Goal: Information Seeking & Learning: Learn about a topic

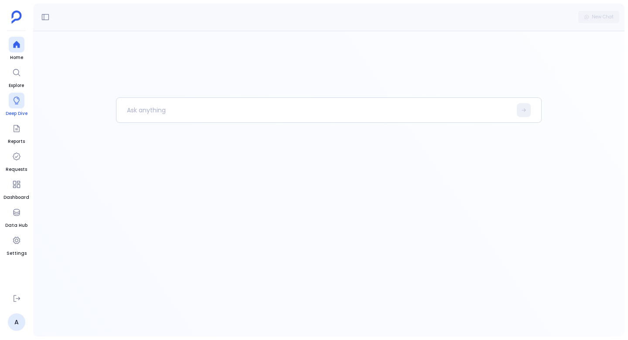
click at [16, 101] on icon at bounding box center [16, 100] width 9 height 9
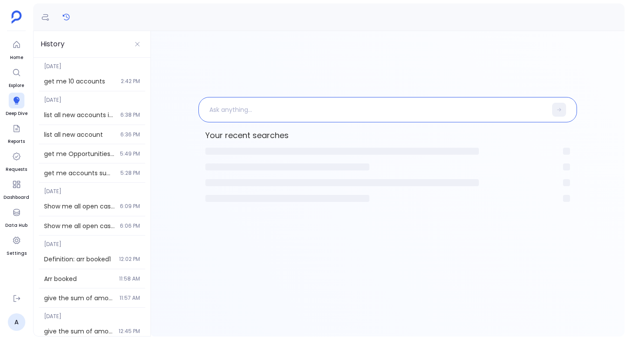
click at [235, 116] on p at bounding box center [373, 109] width 349 height 23
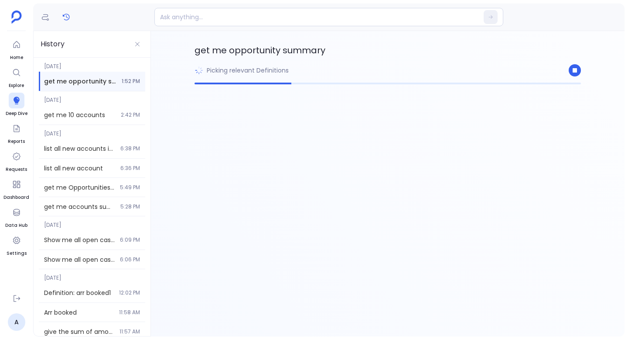
click at [285, 69] on p "Picking relevant Definitions" at bounding box center [248, 70] width 82 height 9
click at [275, 72] on p "Picking relevant Definitions" at bounding box center [248, 70] width 82 height 9
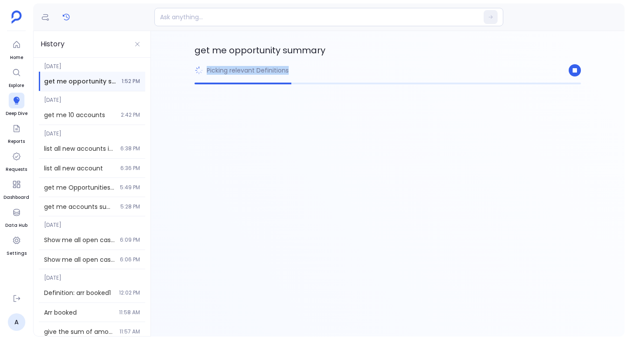
click at [275, 72] on p "Picking relevant Definitions" at bounding box center [248, 70] width 82 height 9
click at [278, 63] on div "Picking relevant Definitions" at bounding box center [242, 70] width 94 height 19
click at [278, 64] on div "Picking relevant Definitions" at bounding box center [242, 70] width 94 height 19
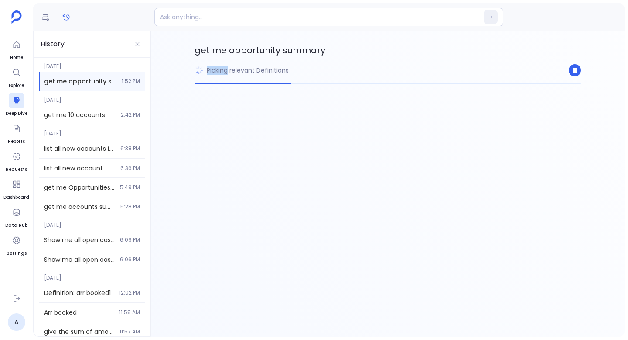
click at [278, 64] on div "Picking relevant Definitions" at bounding box center [242, 70] width 94 height 19
